Goal: Task Accomplishment & Management: Manage account settings

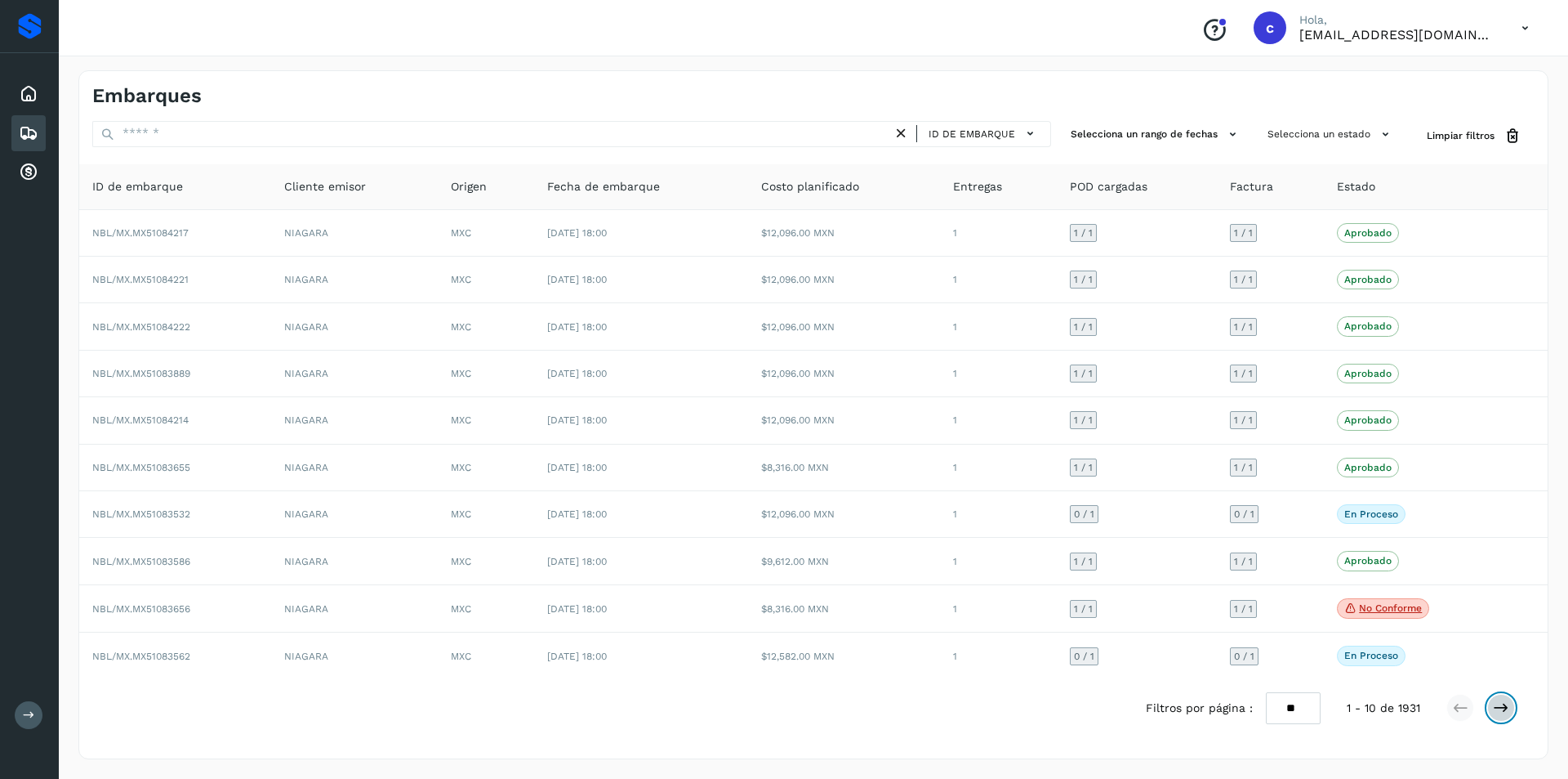
click at [1491, 708] on button at bounding box center [1501, 707] width 28 height 28
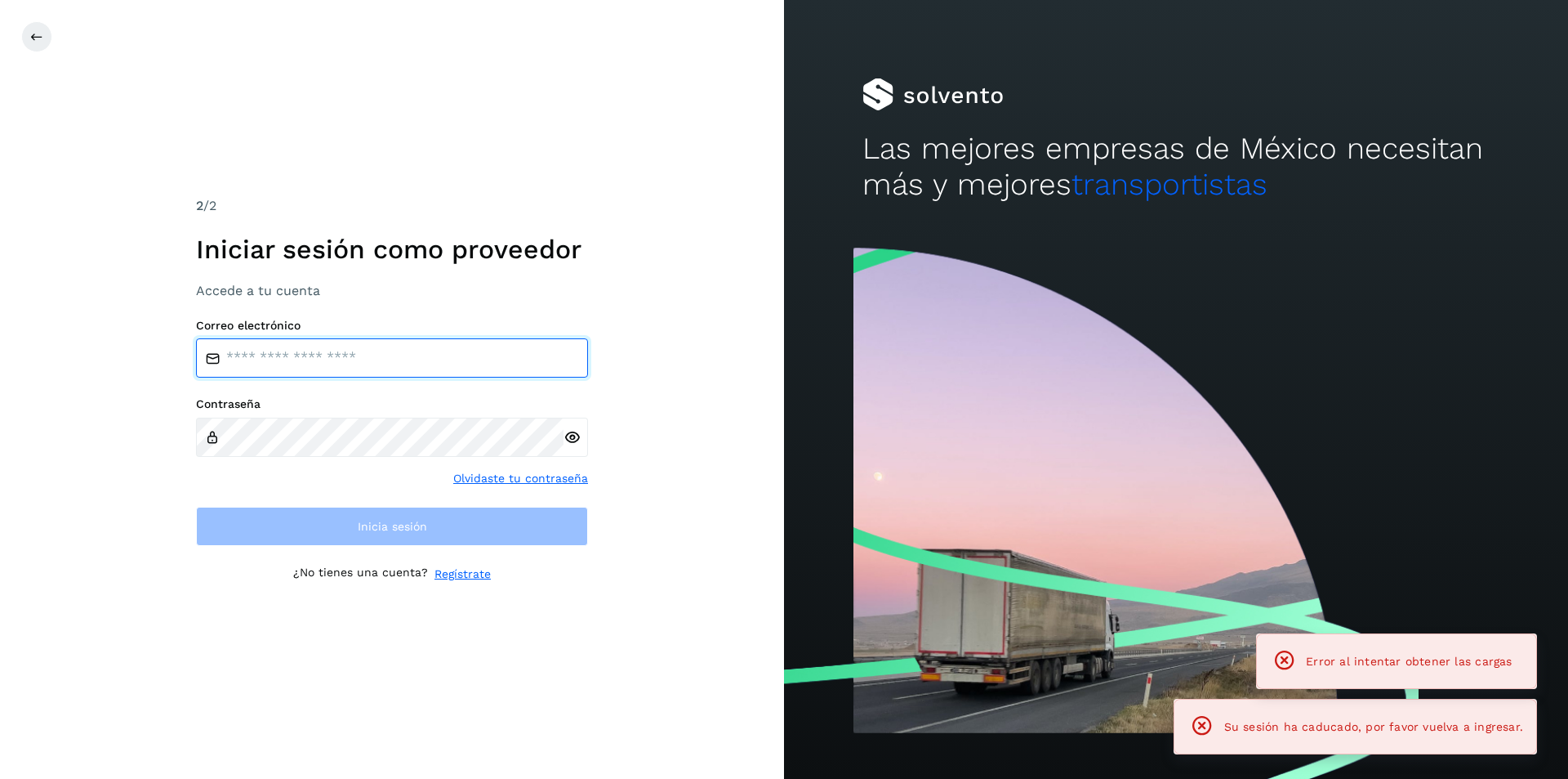
type input "**********"
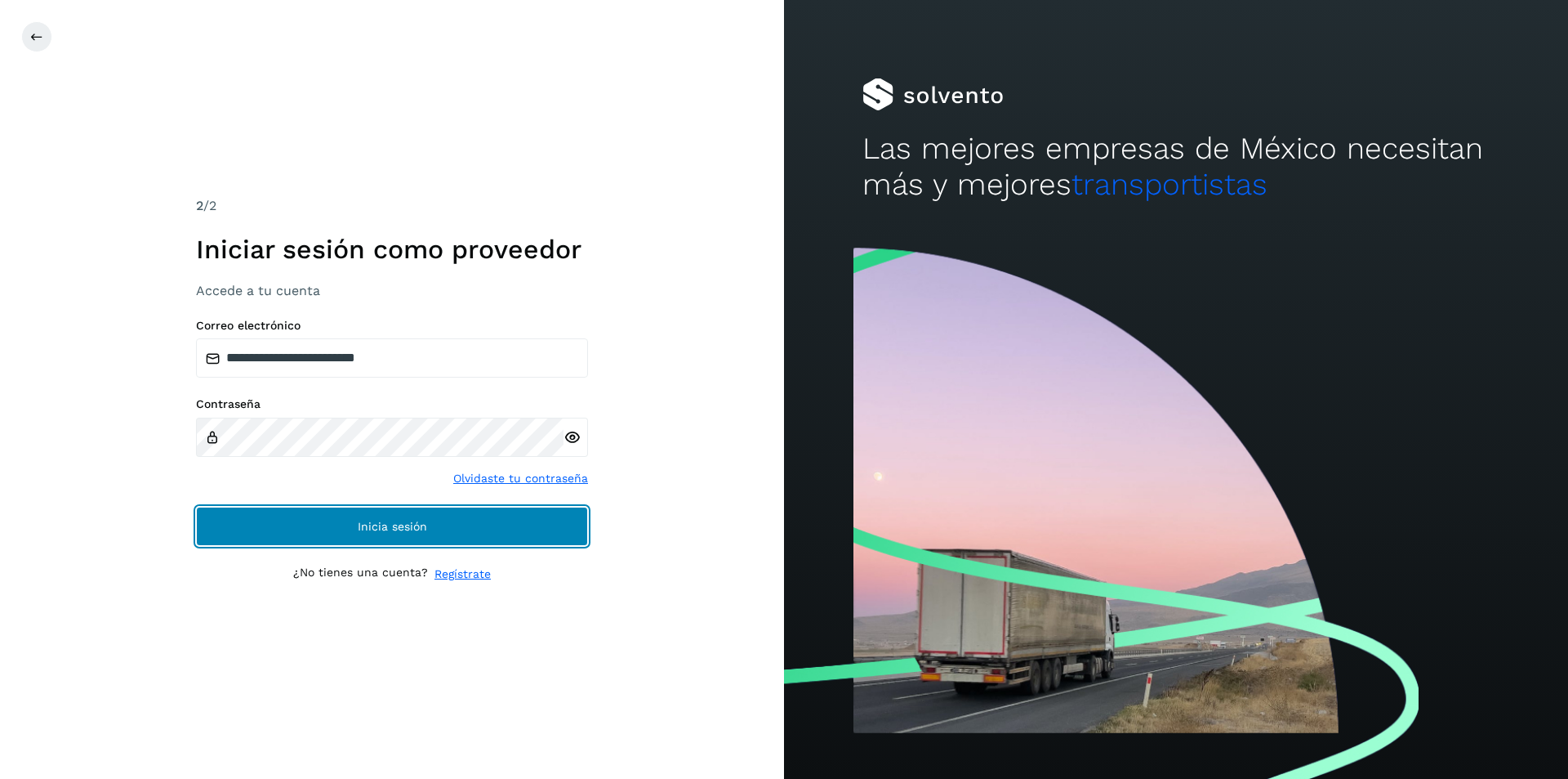
click at [415, 526] on span "Inicia sesión" at bounding box center [392, 527] width 69 height 12
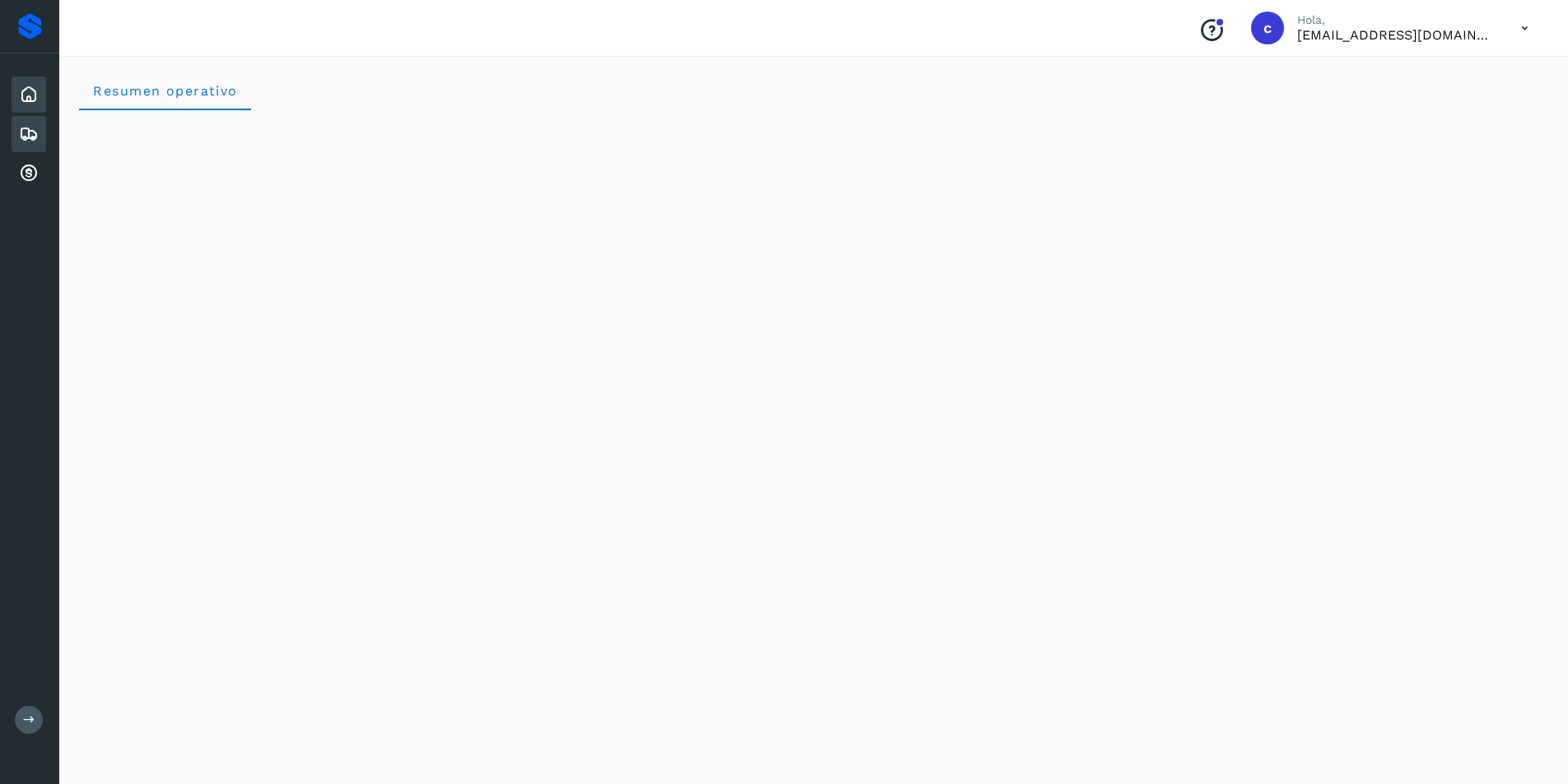
click at [32, 134] on icon at bounding box center [28, 134] width 20 height 20
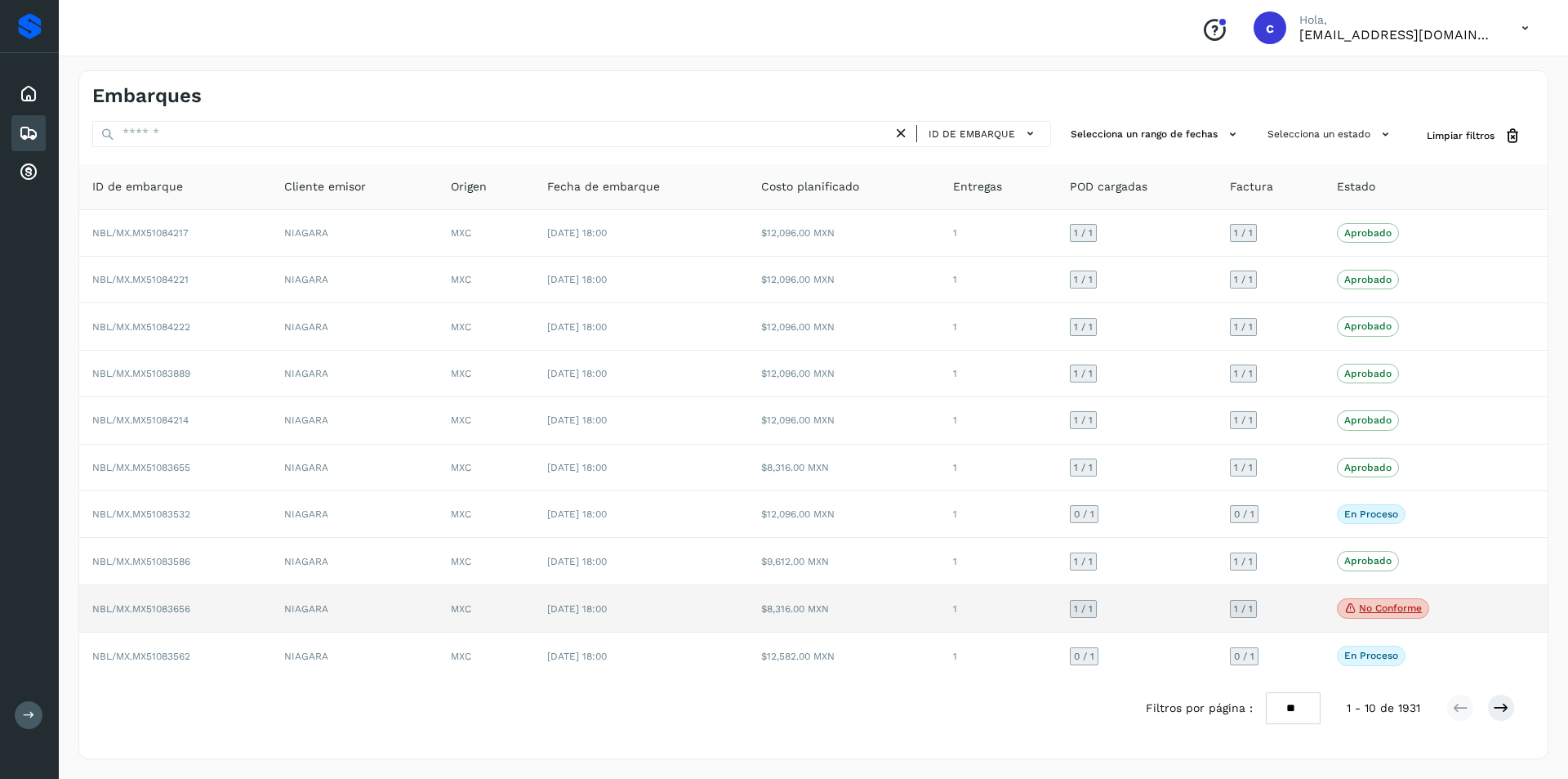
click at [1394, 608] on p "No conforme" at bounding box center [1390, 608] width 63 height 12
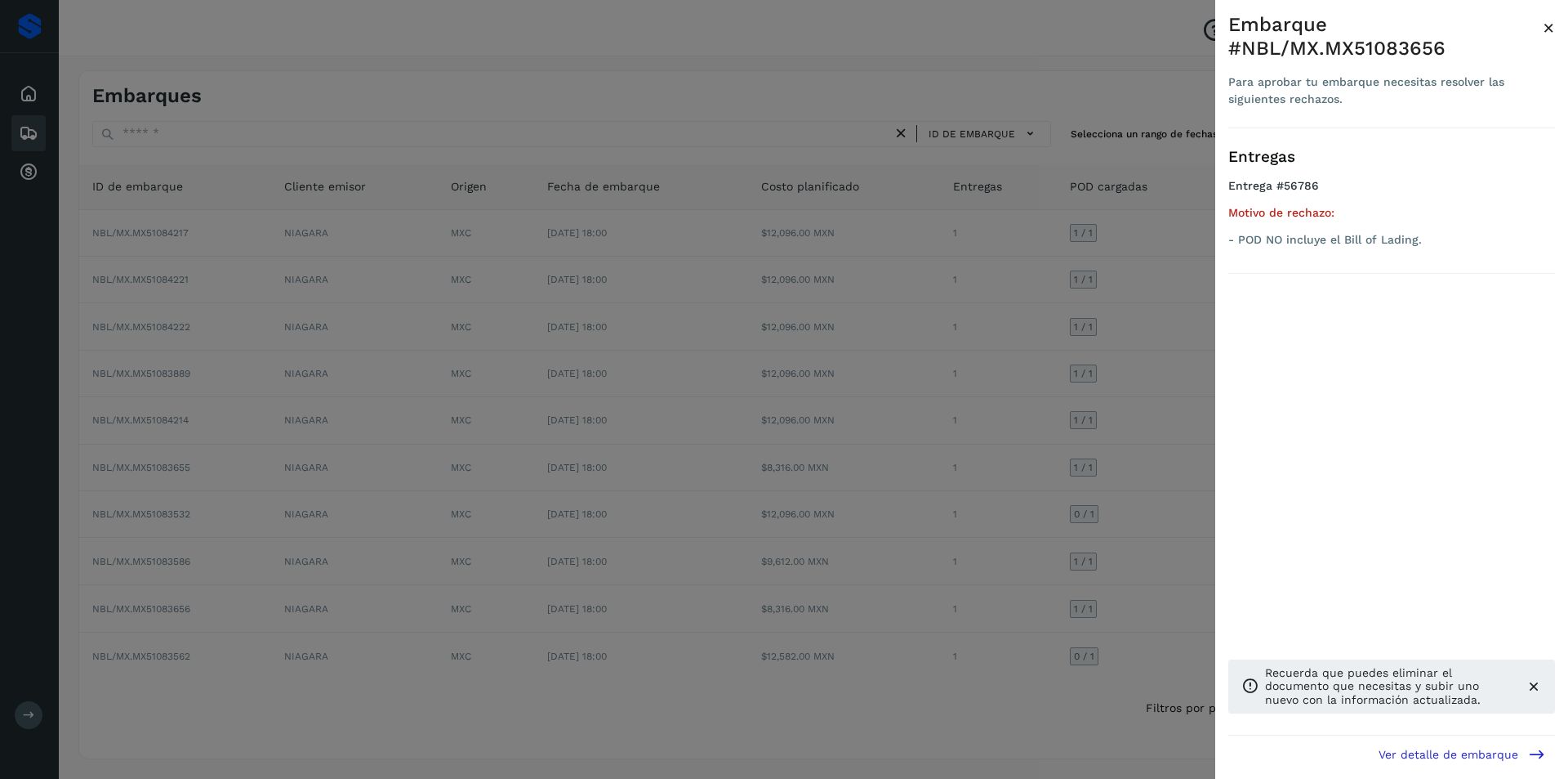
click at [847, 478] on div at bounding box center [784, 390] width 1568 height 779
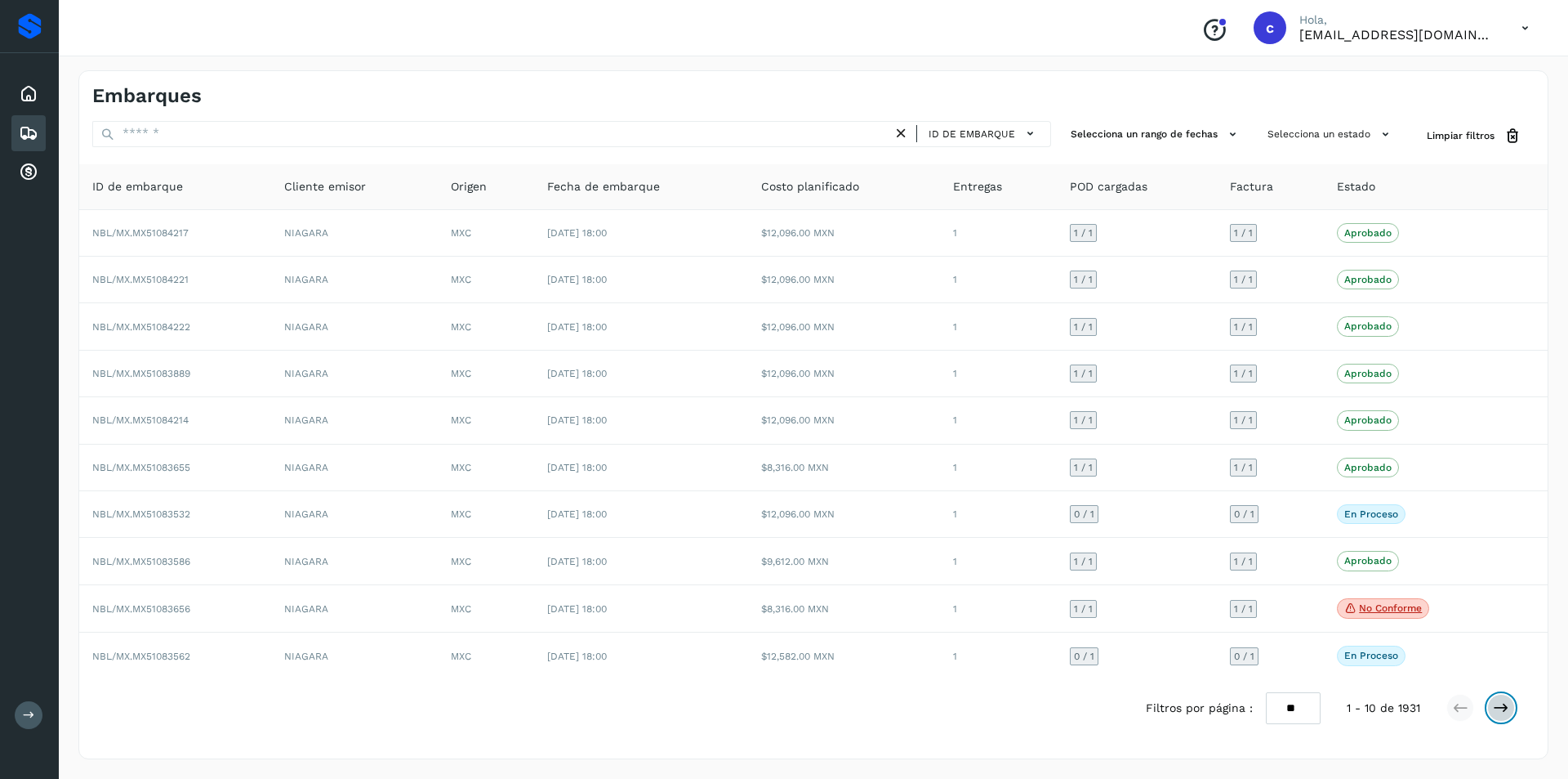
click at [1509, 718] on button at bounding box center [1501, 707] width 28 height 28
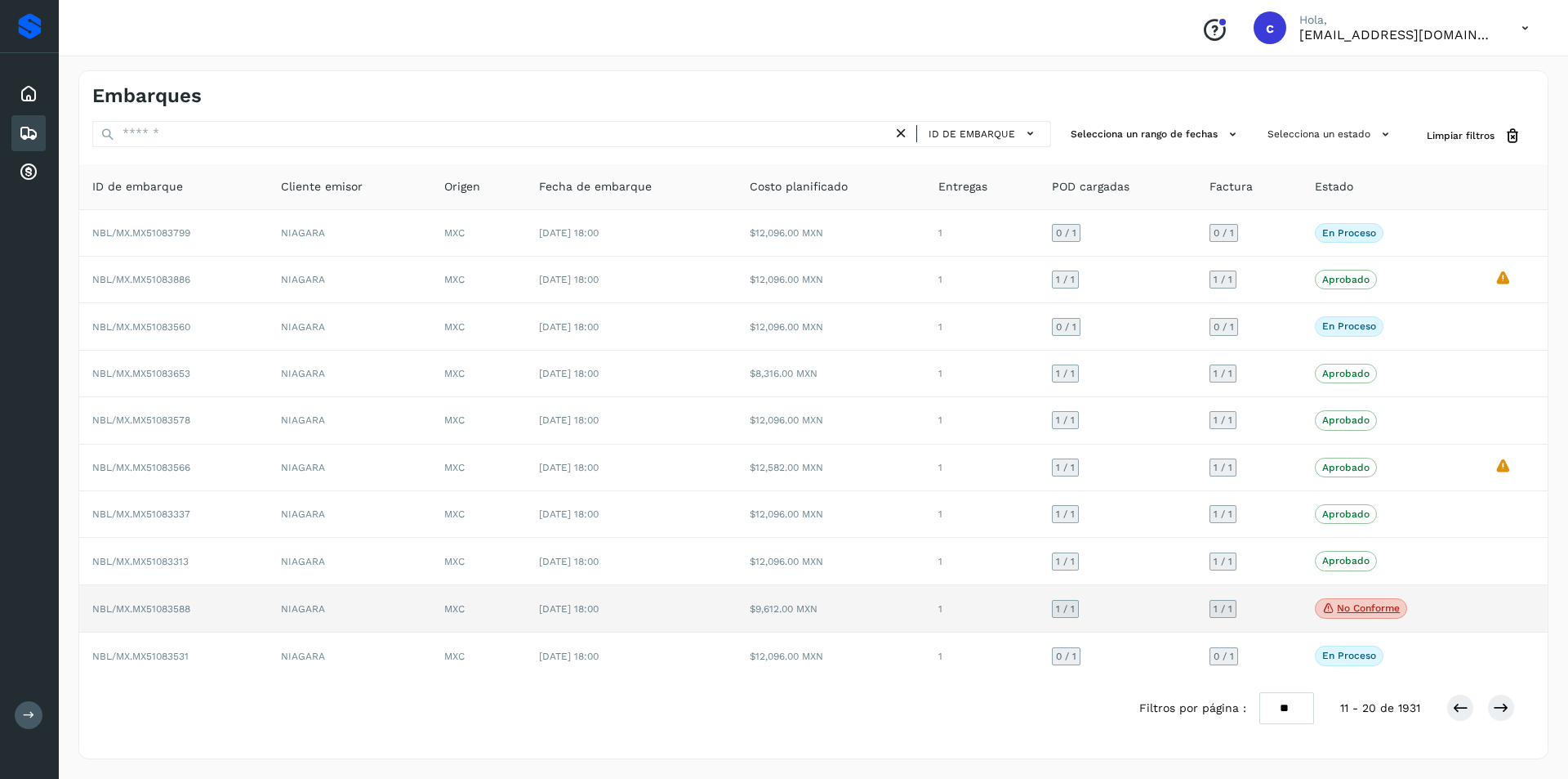
click at [1375, 604] on p "No conforme" at bounding box center [1368, 608] width 63 height 12
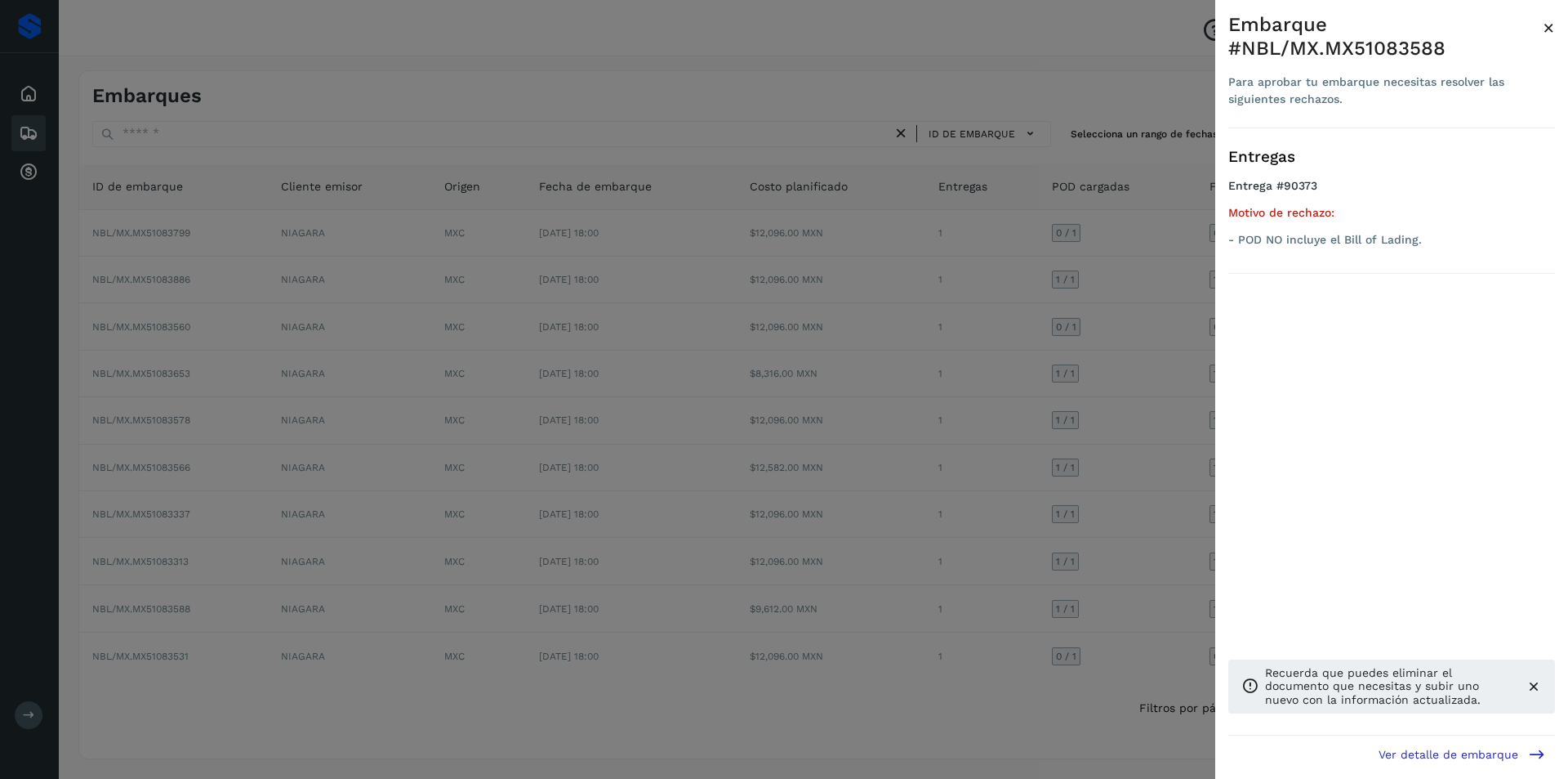
click at [1044, 564] on div at bounding box center [784, 390] width 1568 height 779
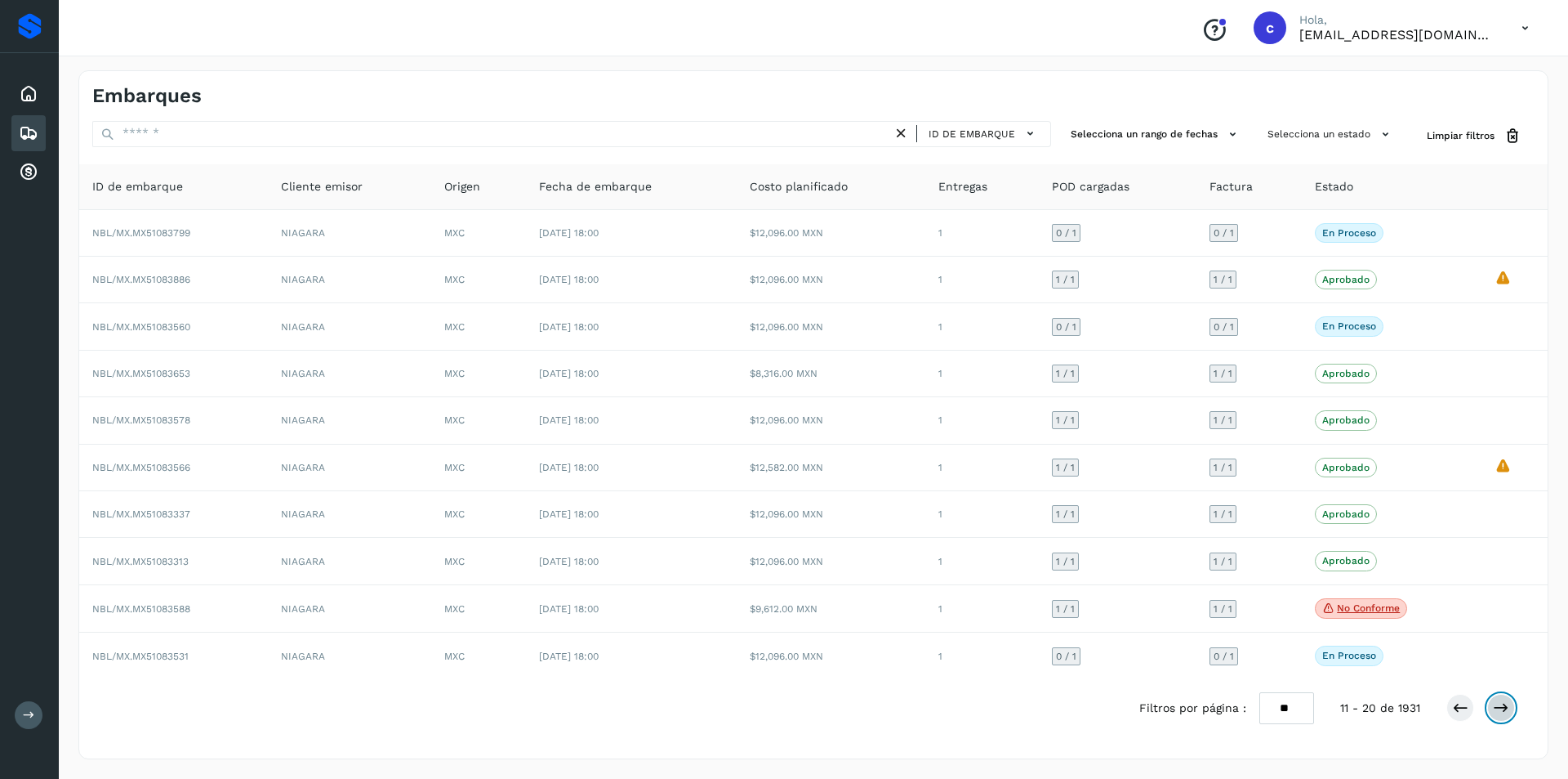
click at [1501, 708] on icon at bounding box center [1501, 707] width 17 height 17
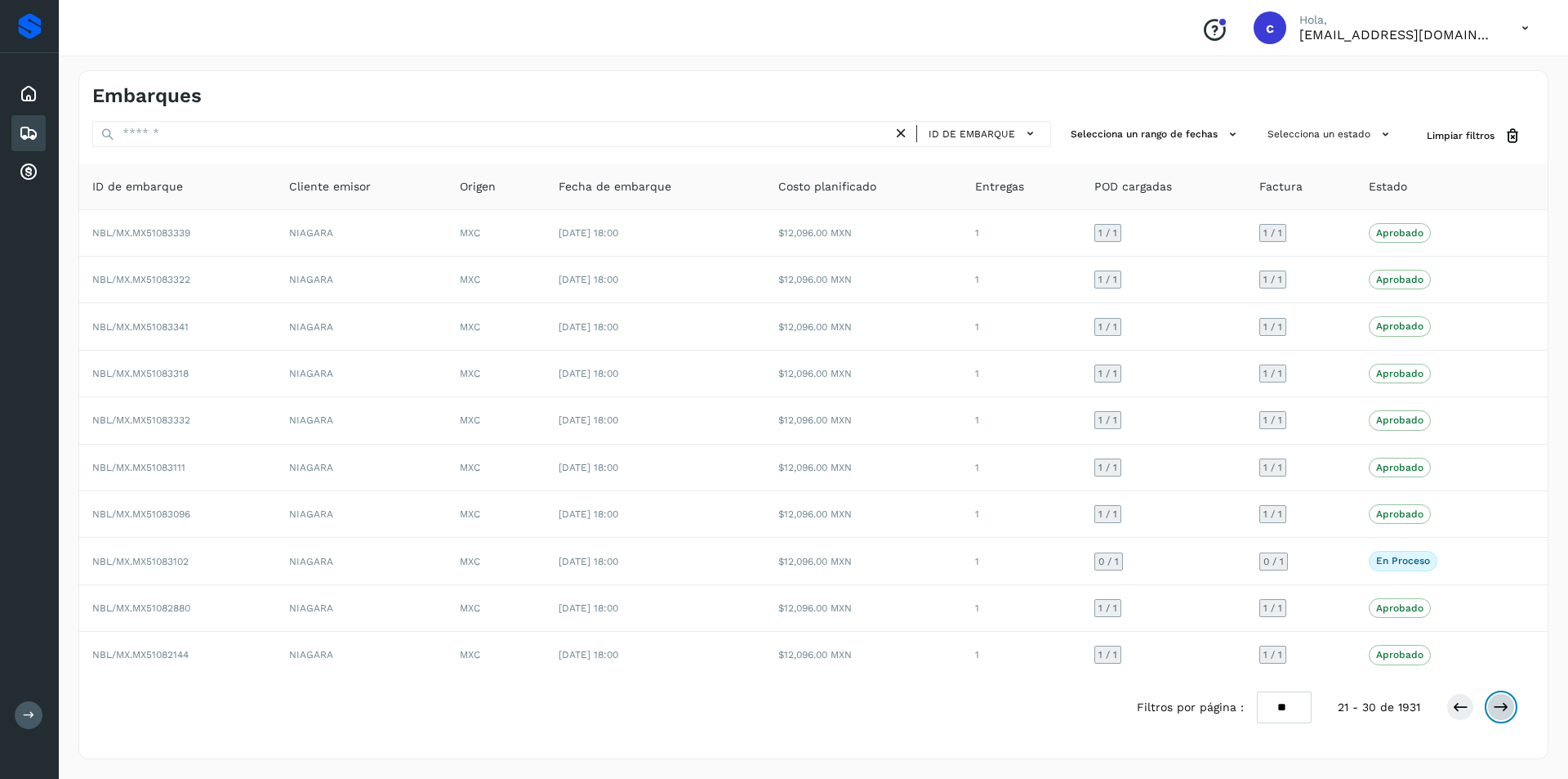
click at [1501, 706] on icon at bounding box center [1501, 707] width 17 height 17
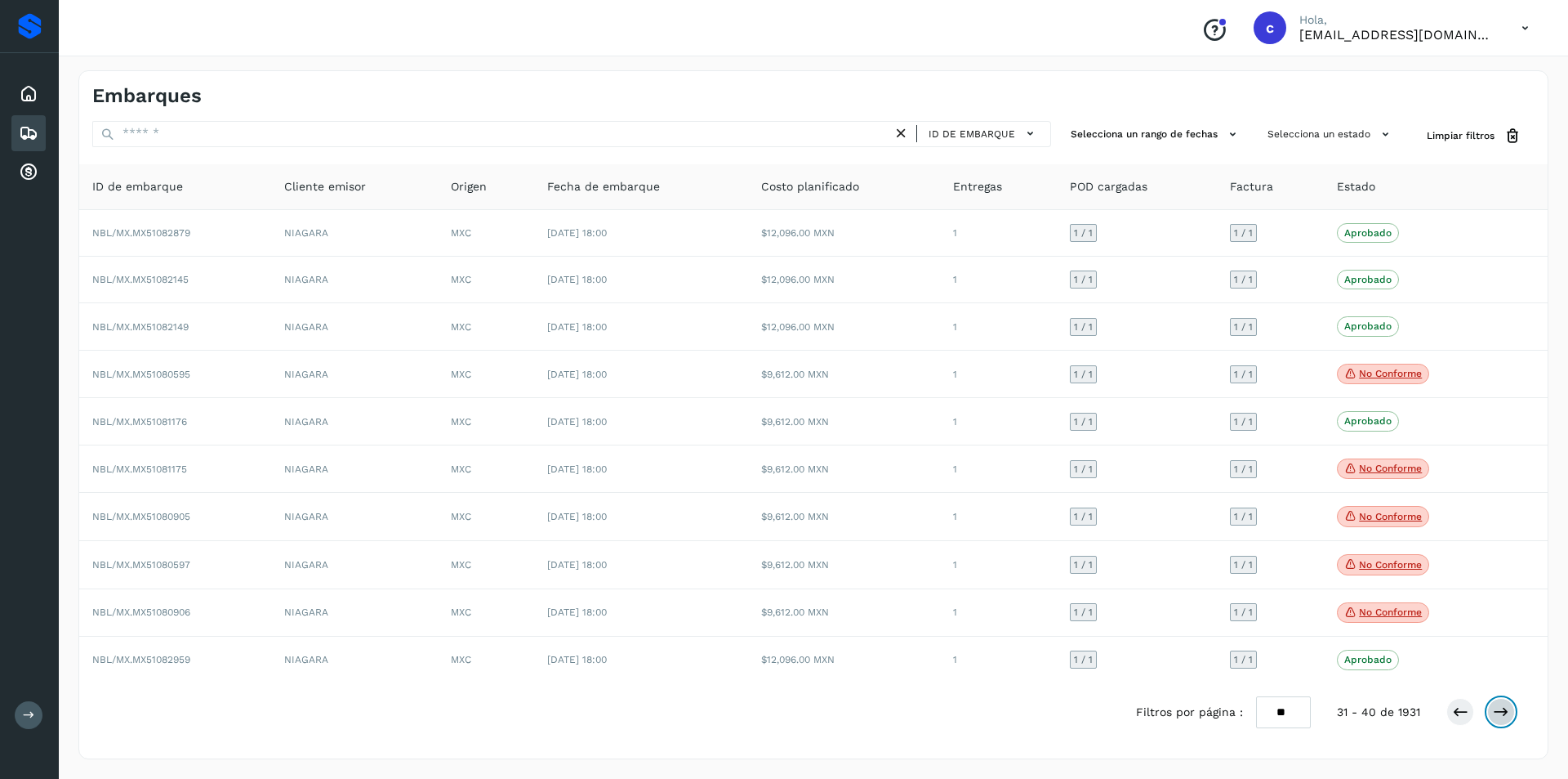
click at [1501, 706] on icon at bounding box center [1501, 712] width 17 height 17
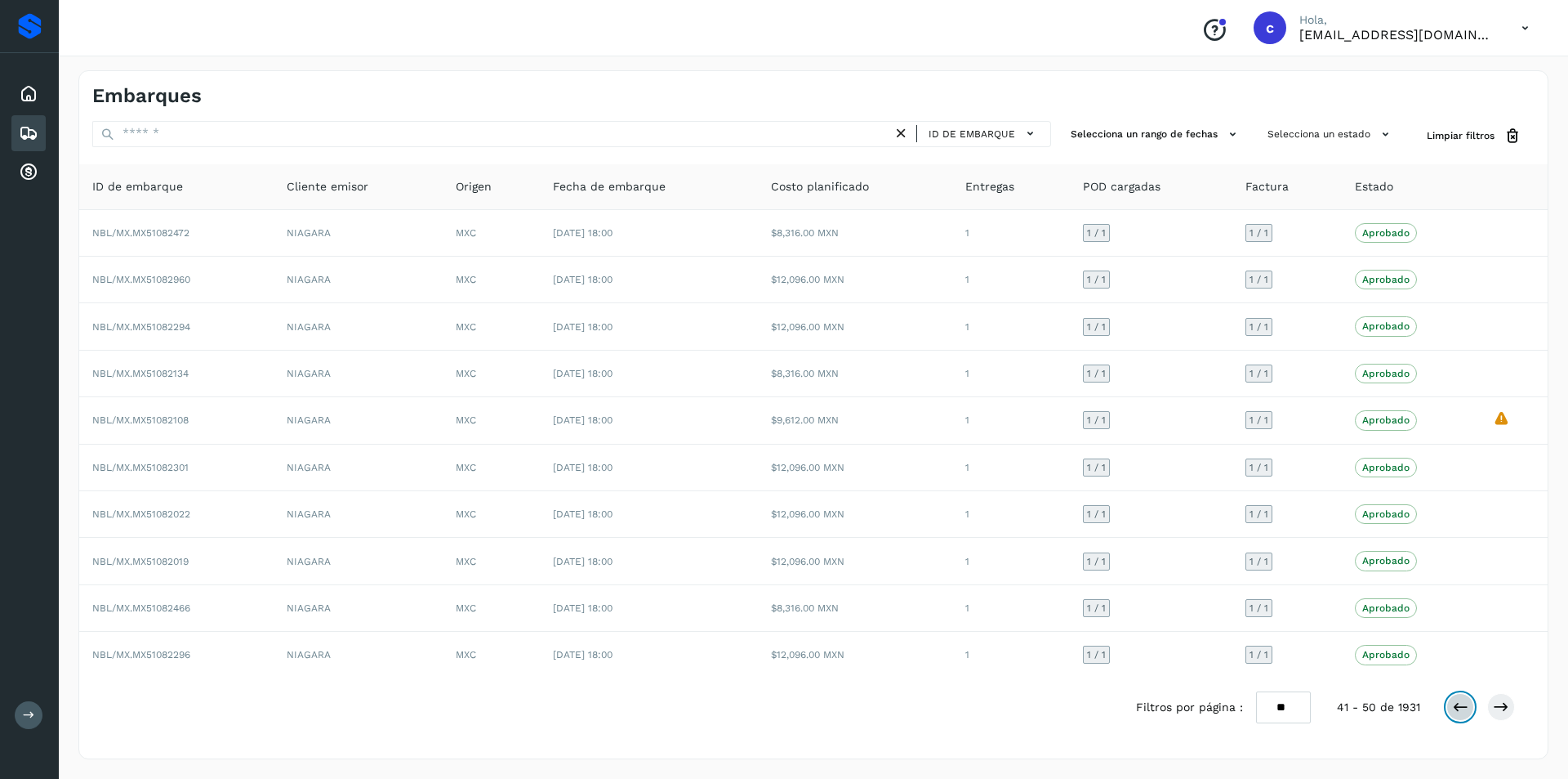
click at [1463, 707] on icon at bounding box center [1460, 707] width 17 height 17
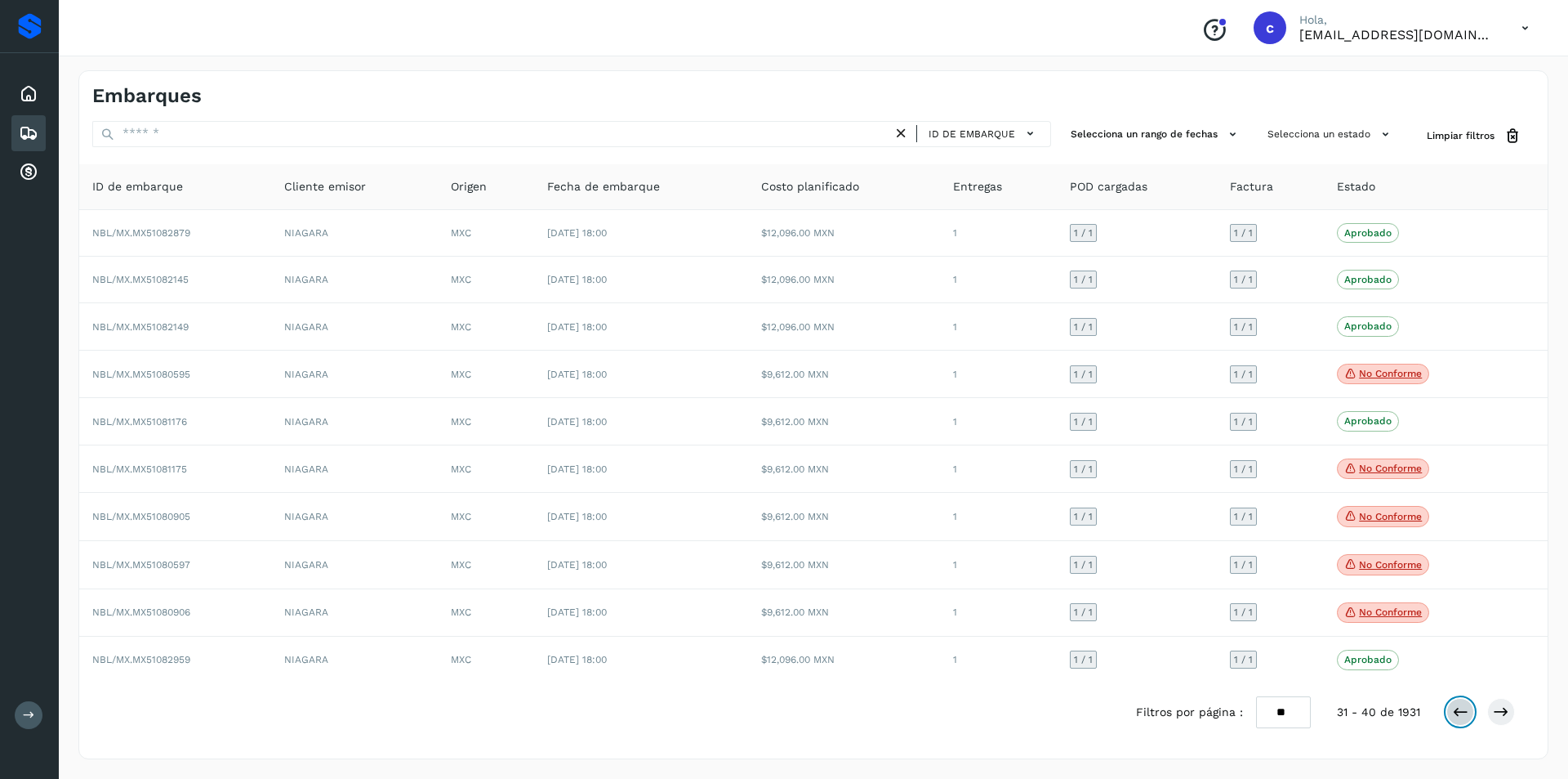
click at [1463, 707] on icon at bounding box center [1460, 712] width 17 height 17
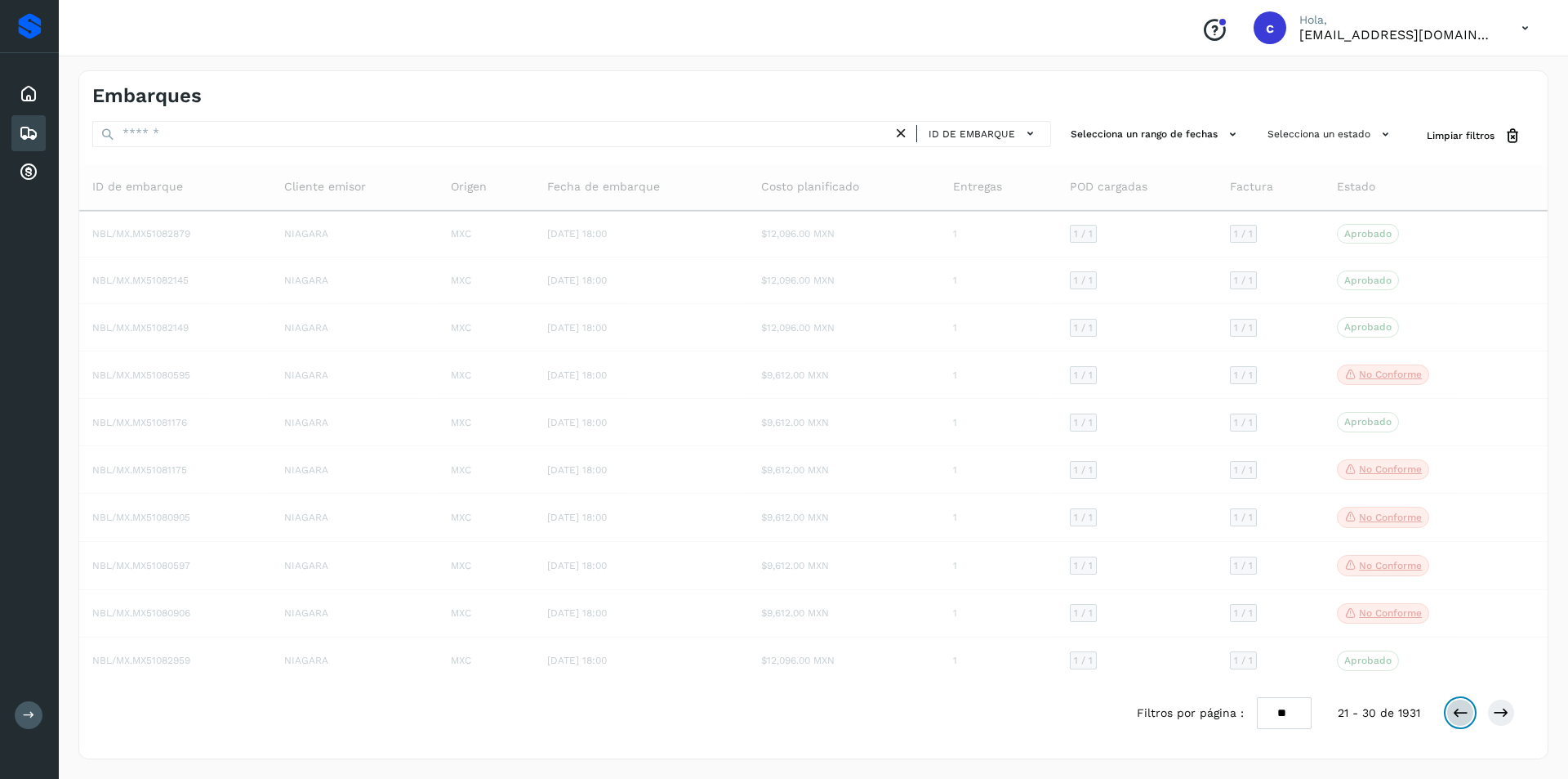
click at [1463, 707] on icon at bounding box center [1460, 712] width 17 height 17
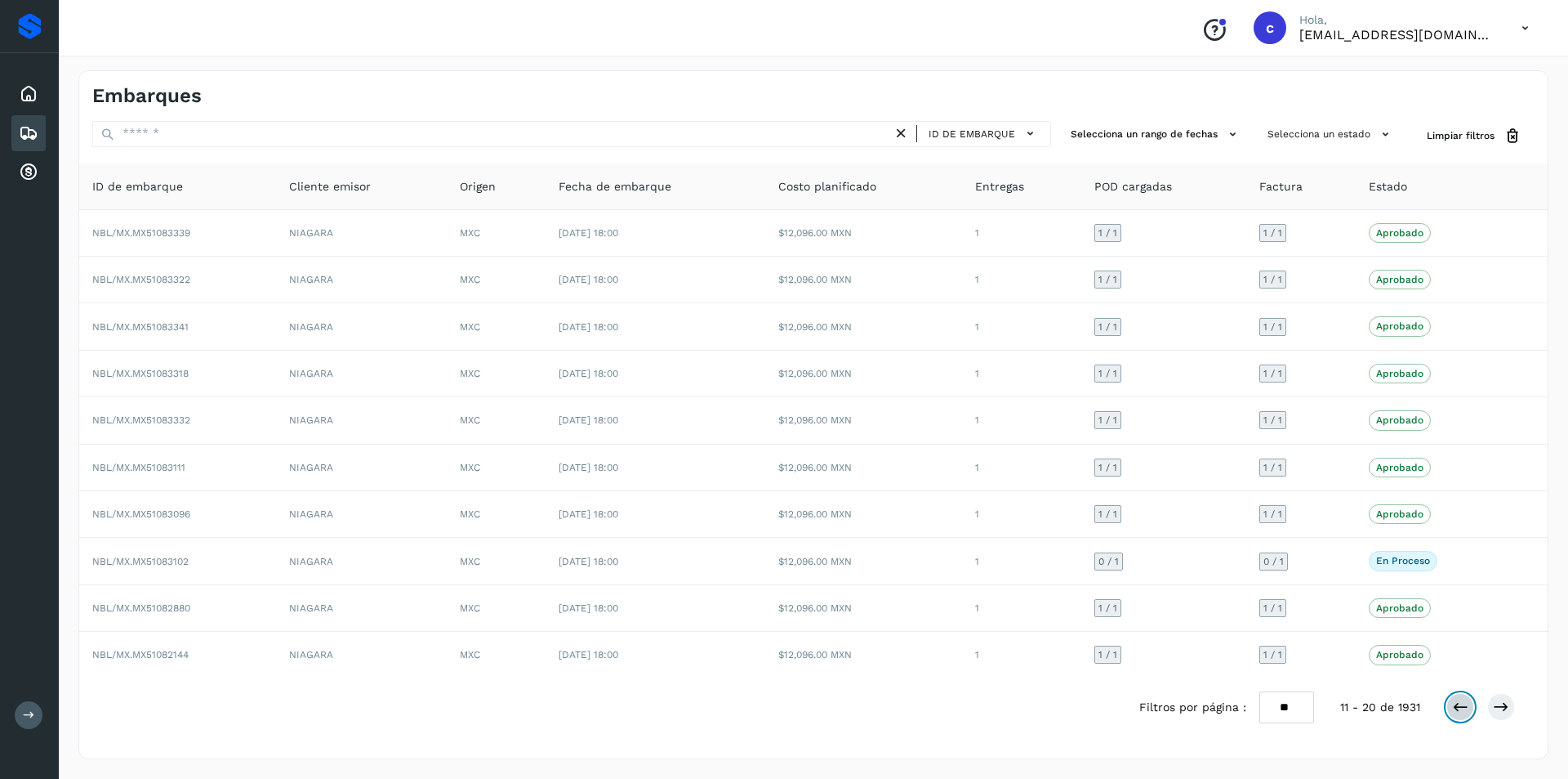
click at [1463, 707] on icon at bounding box center [1460, 707] width 17 height 17
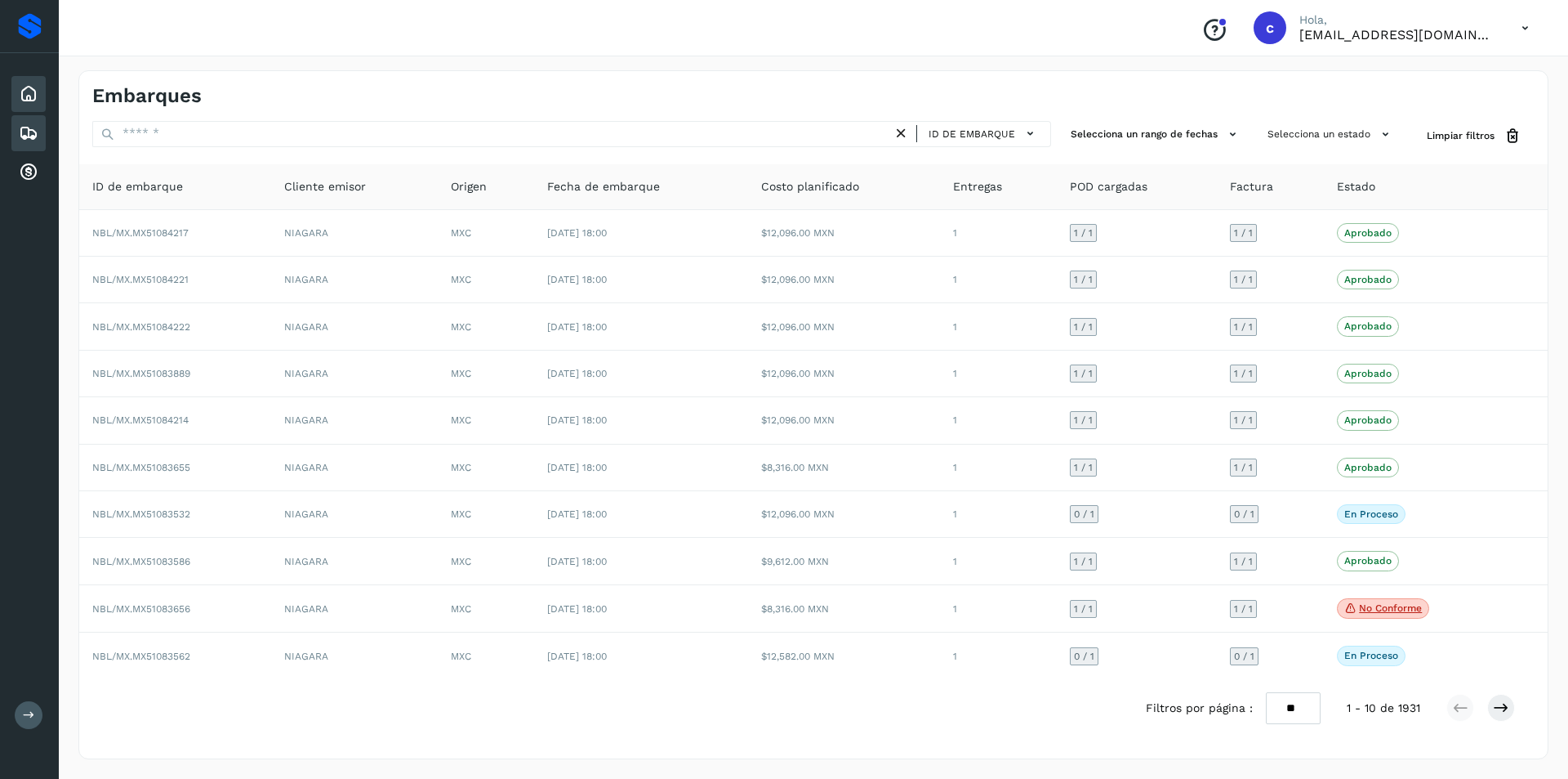
click at [13, 91] on div "Inicio" at bounding box center [28, 93] width 34 height 36
